Goal: Find specific page/section: Find specific page/section

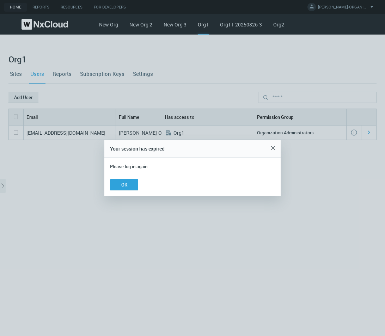
click at [123, 184] on button "OK" at bounding box center [124, 184] width 28 height 11
